Goal: Information Seeking & Learning: Learn about a topic

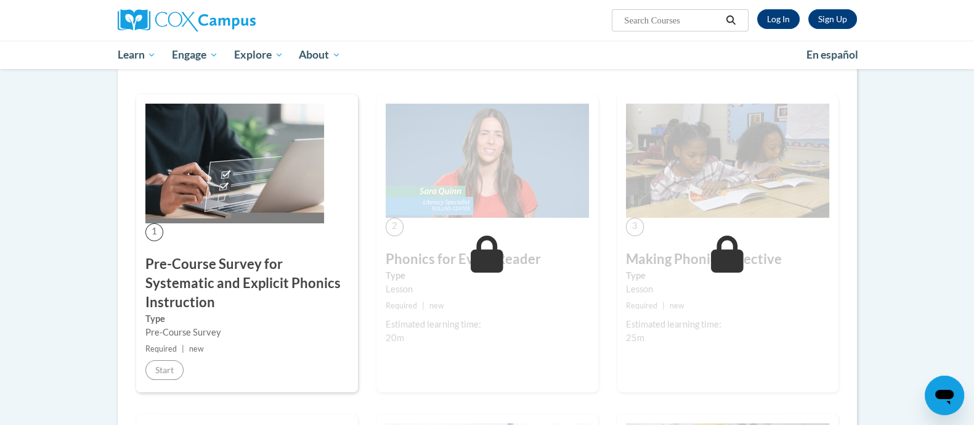
scroll to position [189, 0]
click at [771, 17] on link "Log In" at bounding box center [778, 19] width 43 height 20
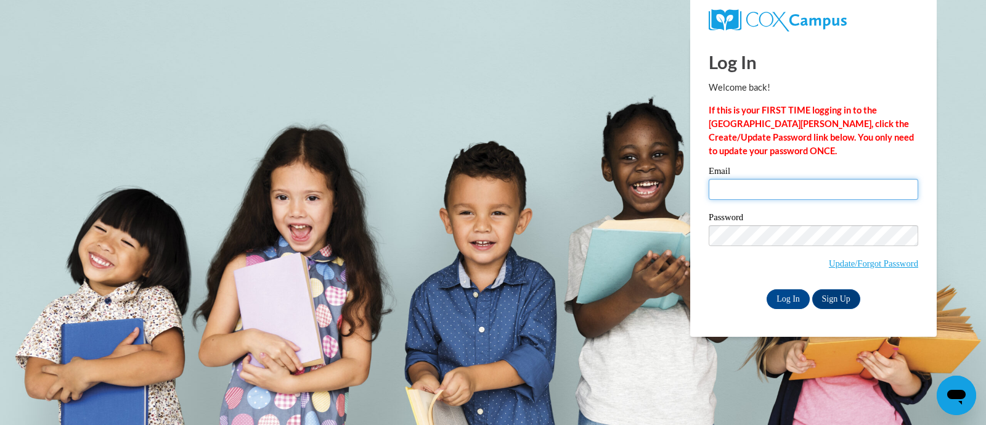
click at [793, 194] on input "Email" at bounding box center [813, 189] width 209 height 21
type input "aminster@wbsd-schools.org"
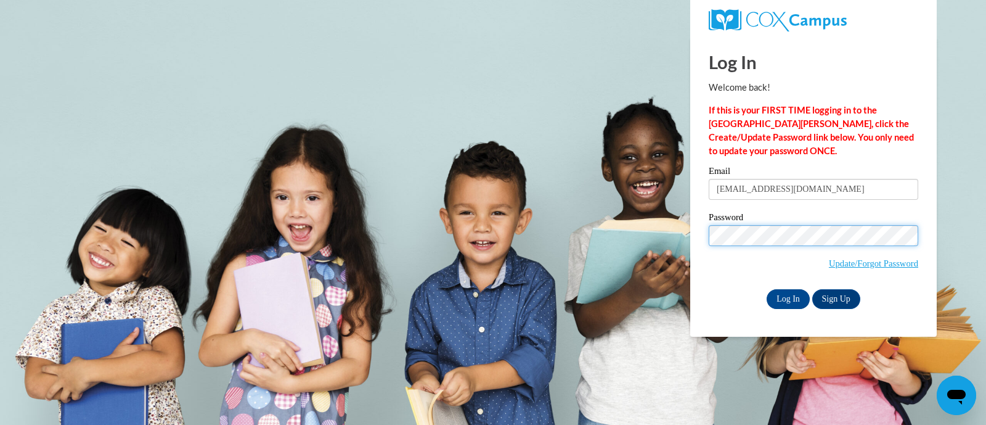
click at [767, 289] on input "Log In" at bounding box center [788, 299] width 43 height 20
click at [790, 290] on input "Log In" at bounding box center [788, 299] width 43 height 20
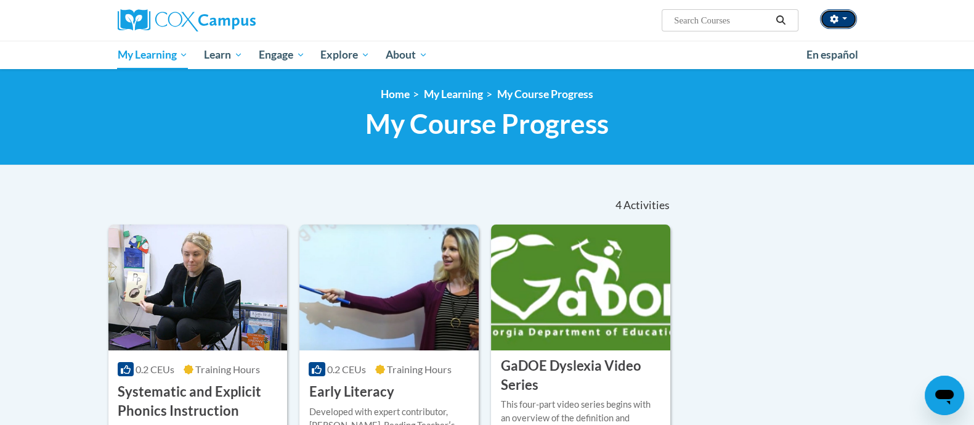
click at [842, 28] on button "button" at bounding box center [838, 19] width 37 height 20
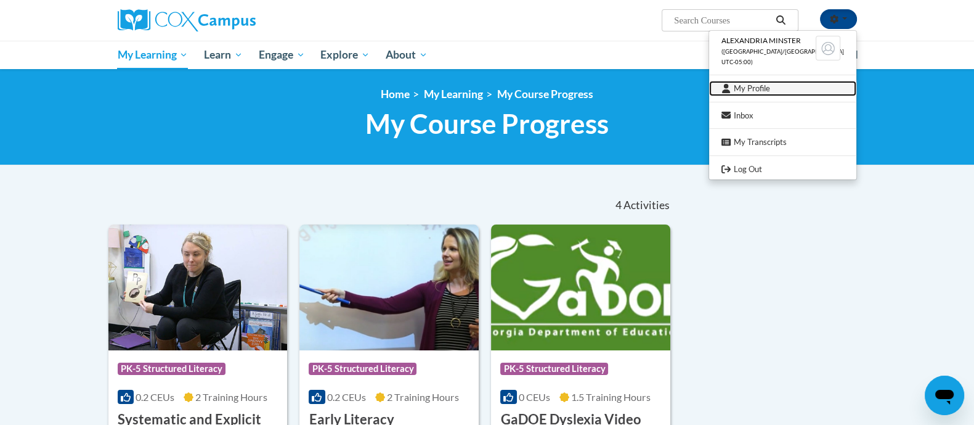
click at [765, 87] on link "My Profile" at bounding box center [782, 88] width 147 height 15
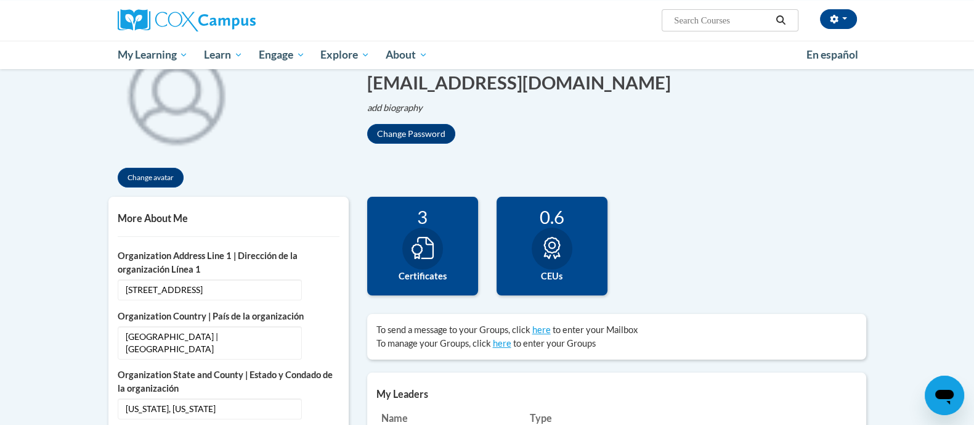
scroll to position [157, 0]
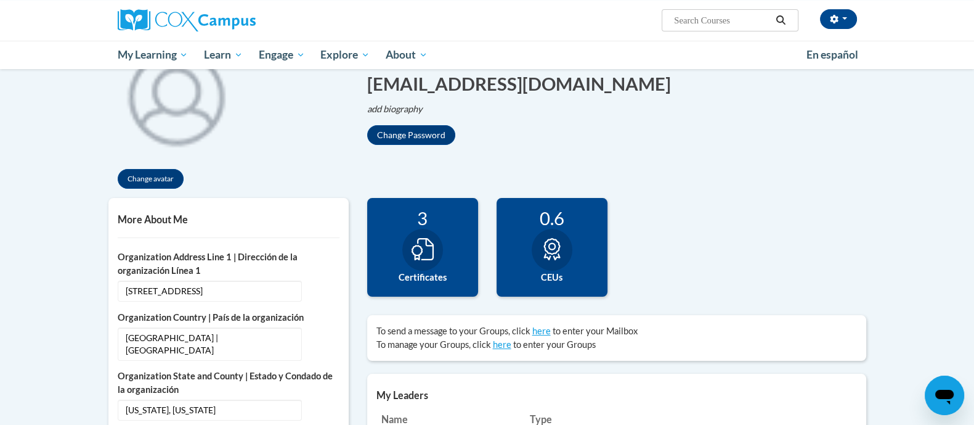
click at [544, 276] on label "CEUs" at bounding box center [552, 277] width 92 height 14
click at [543, 219] on div "0.6" at bounding box center [552, 218] width 92 height 22
click at [548, 285] on div "0.6 CEUs" at bounding box center [552, 247] width 111 height 99
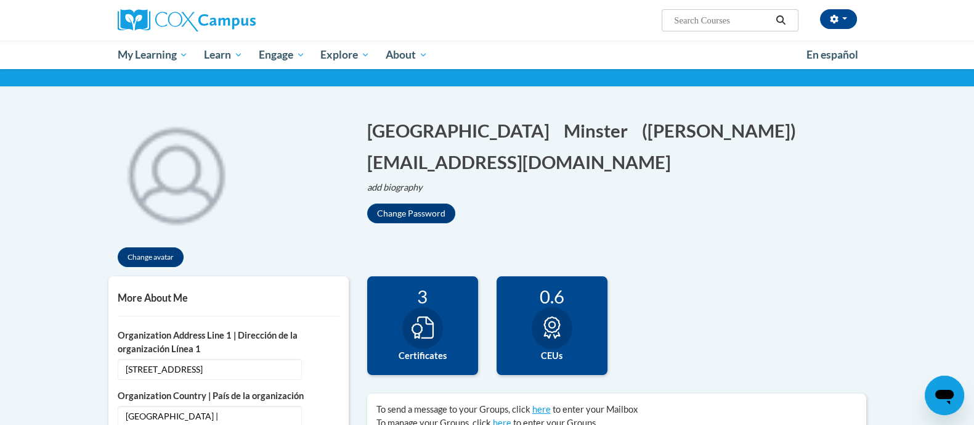
scroll to position [0, 0]
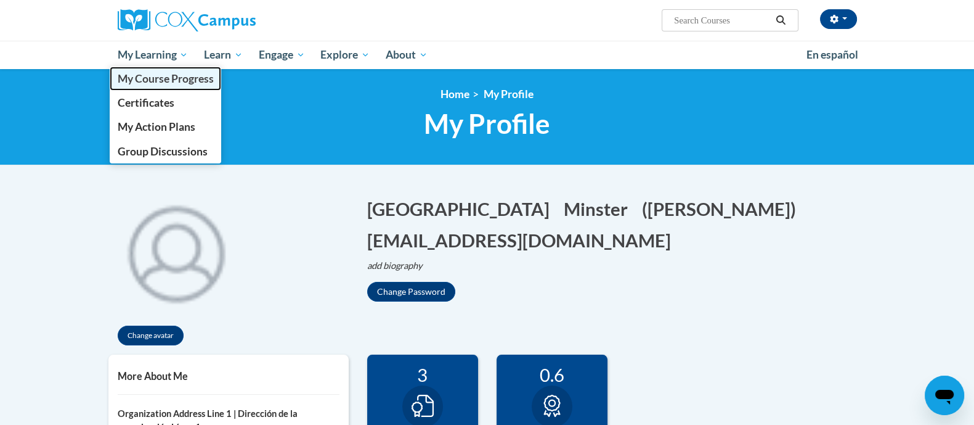
click at [169, 81] on span "My Course Progress" at bounding box center [165, 78] width 96 height 13
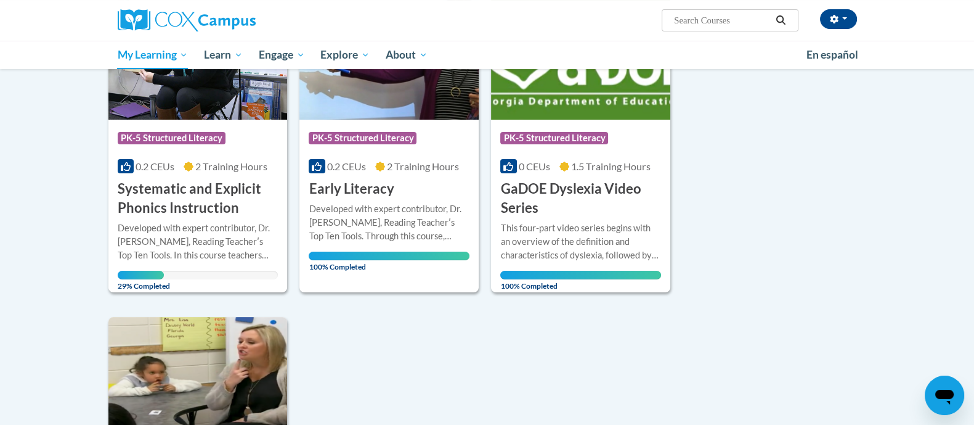
scroll to position [231, 0]
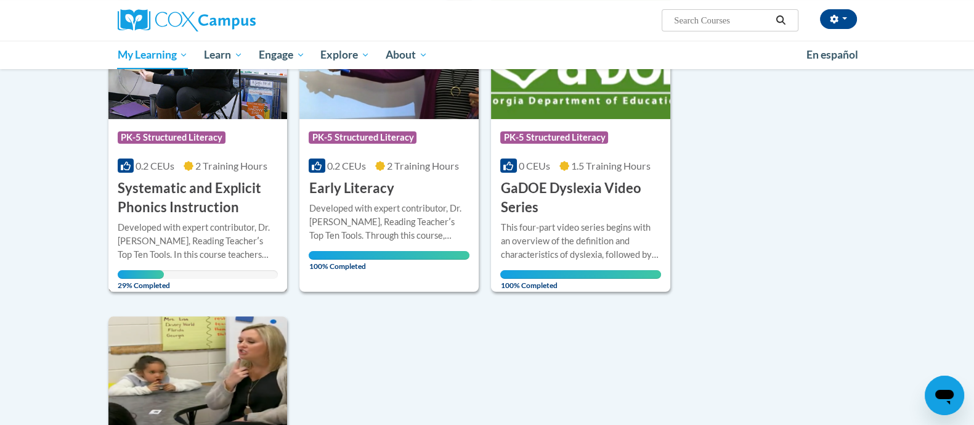
click at [195, 194] on h3 "Systematic and Explicit Phonics Instruction" at bounding box center [198, 198] width 161 height 38
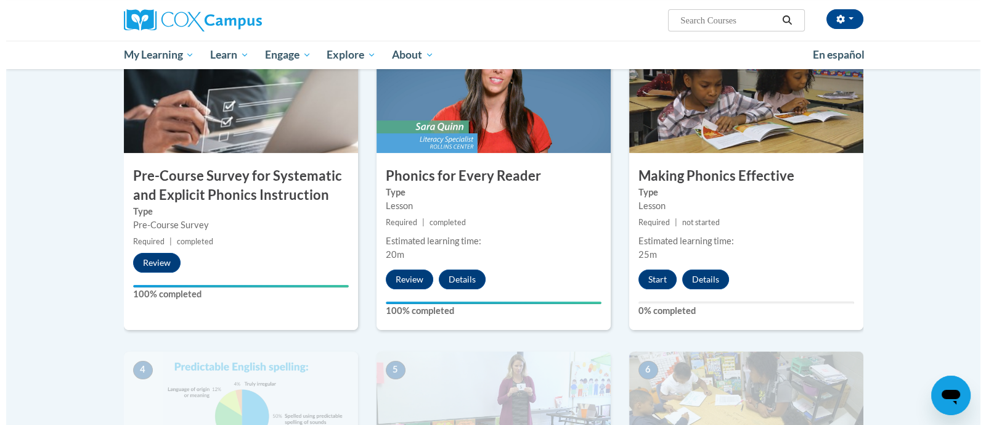
scroll to position [277, 0]
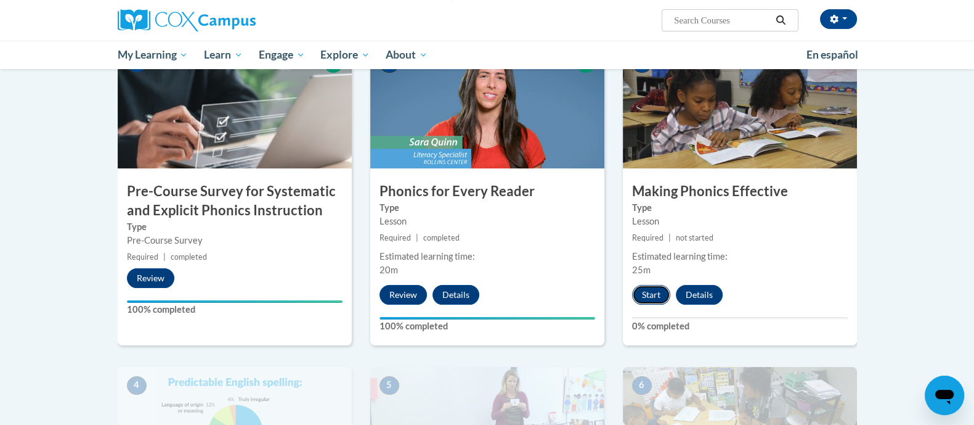
click at [644, 299] on button "Start" at bounding box center [651, 295] width 38 height 20
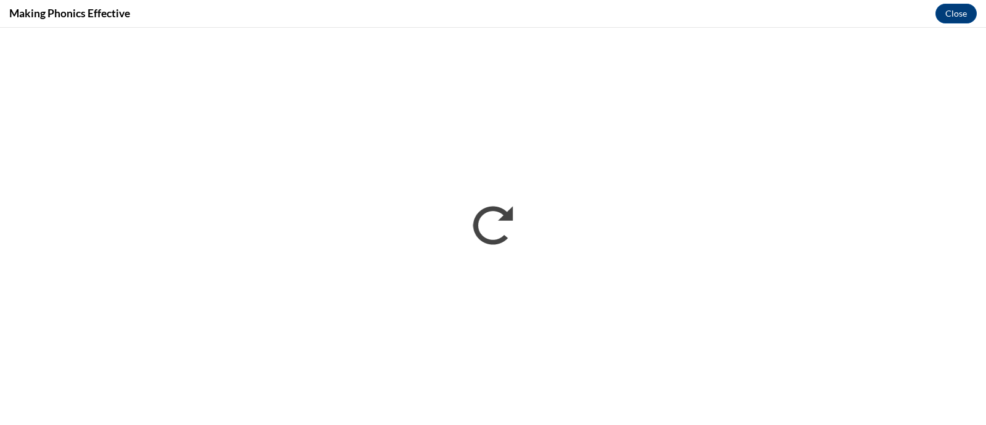
scroll to position [0, 0]
